Goal: Transaction & Acquisition: Download file/media

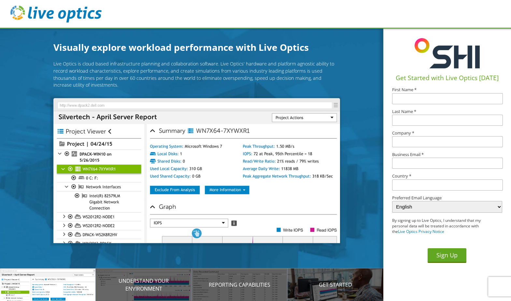
click at [418, 98] on input "text" at bounding box center [447, 98] width 111 height 11
type input "David"
type input "Ulrich"
type input "DAvid.Ulrich@C3connect.com"
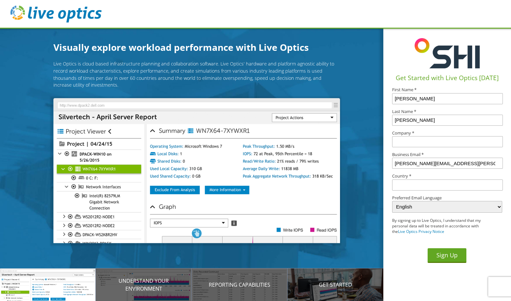
type input "[GEOGRAPHIC_DATA]"
drag, startPoint x: 461, startPoint y: 164, endPoint x: 427, endPoint y: 164, distance: 33.5
click at [427, 164] on input "DAvid.Ulrich@C3connect.com" at bounding box center [447, 163] width 111 height 11
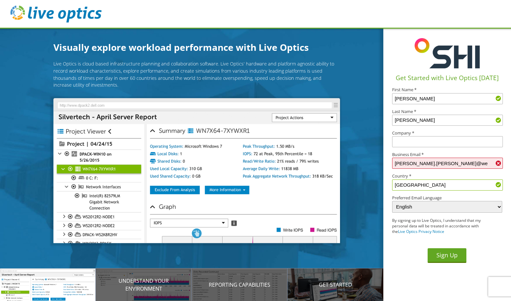
type input "David.Ulrich@weareeverise.com"
click at [402, 138] on input "text" at bounding box center [447, 141] width 111 height 11
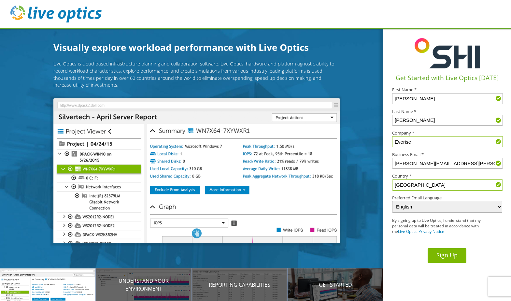
type input "Everise"
click at [447, 255] on button "Sign Up" at bounding box center [447, 255] width 39 height 15
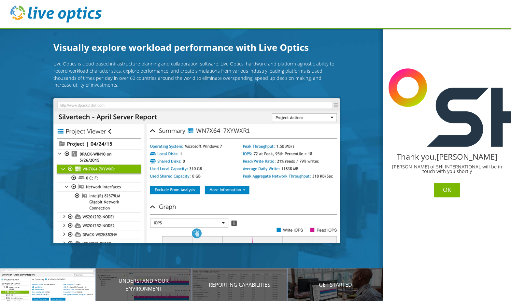
click at [447, 192] on button "OK" at bounding box center [447, 190] width 26 height 15
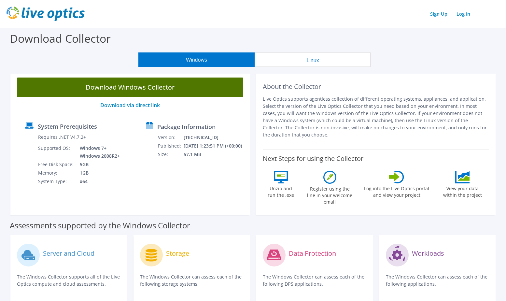
click at [138, 86] on link "Download Windows Collector" at bounding box center [130, 88] width 226 height 20
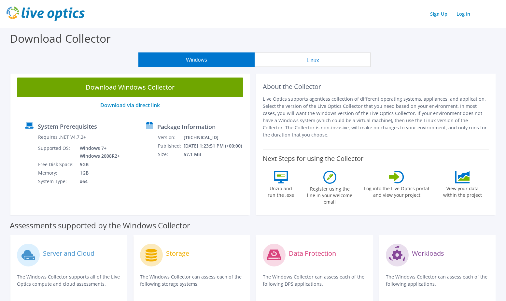
click at [350, 69] on section "Download Collector Windows Linux Download Windows Collector Download via direct…" at bounding box center [253, 262] width 506 height 469
